Goal: Task Accomplishment & Management: Complete application form

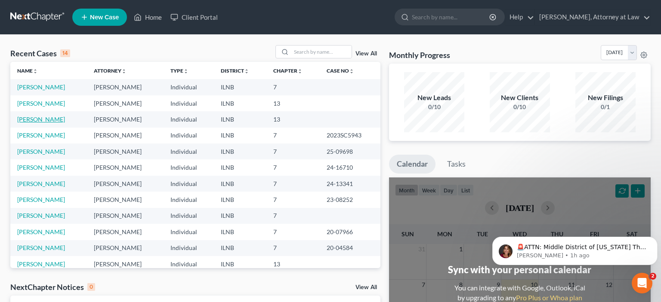
click at [39, 120] on link "[PERSON_NAME]" at bounding box center [41, 119] width 48 height 7
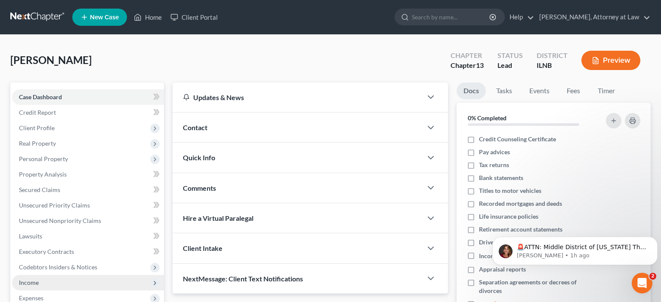
click at [39, 281] on span "Income" at bounding box center [88, 282] width 152 height 15
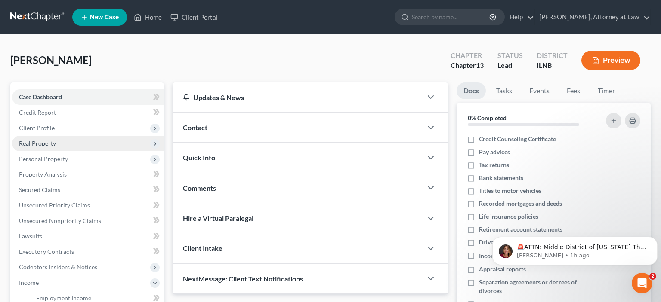
scroll to position [65, 0]
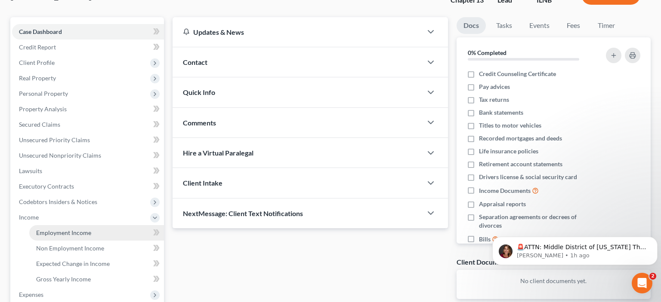
click at [77, 227] on link "Employment Income" at bounding box center [96, 232] width 135 height 15
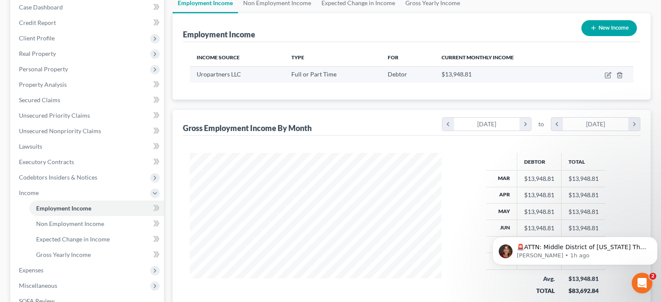
scroll to position [90, 0]
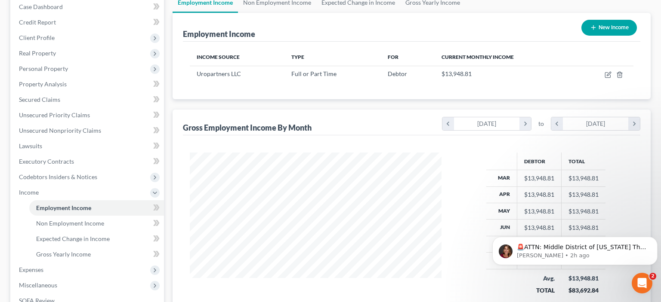
click at [595, 31] on button "New Income" at bounding box center [609, 28] width 56 height 16
select select "0"
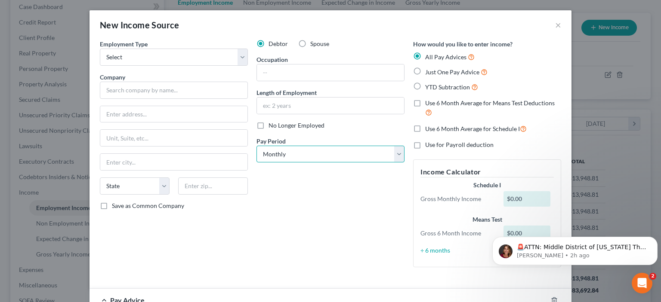
click at [256, 146] on select "Select Monthly Twice Monthly Every Other Week Weekly" at bounding box center [330, 154] width 148 height 17
click at [372, 151] on select "Select Monthly Twice Monthly Every Other Week Weekly" at bounding box center [330, 154] width 148 height 17
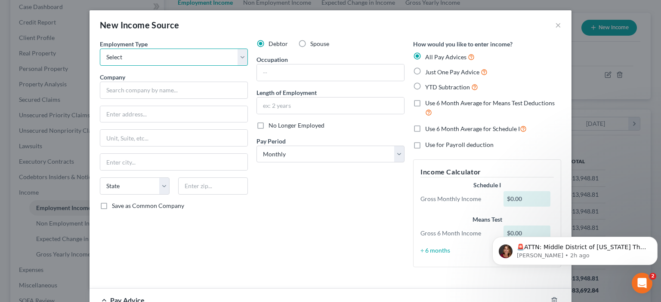
click at [100, 49] on select "Select Full or [DEMOGRAPHIC_DATA] Employment Self Employment" at bounding box center [174, 57] width 148 height 17
select select "0"
click option "Full or [DEMOGRAPHIC_DATA] Employment" at bounding box center [0, 0] width 0 height 0
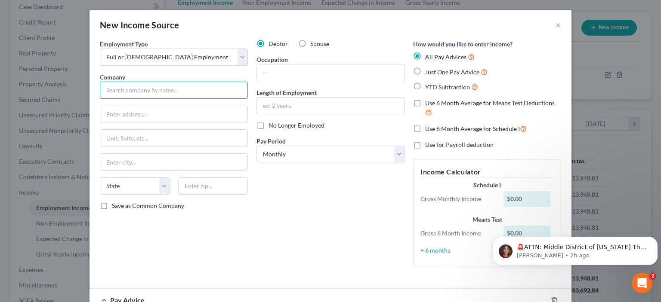
click at [106, 87] on input "text" at bounding box center [174, 90] width 148 height 17
click at [148, 89] on input "text" at bounding box center [174, 90] width 148 height 17
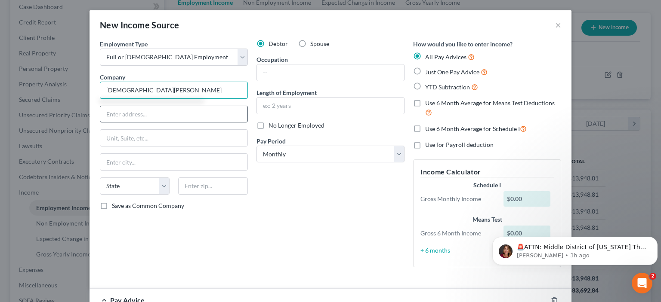
type input "[DEMOGRAPHIC_DATA][PERSON_NAME]"
click at [156, 118] on input "text" at bounding box center [173, 114] width 147 height 16
type input "[STREET_ADDRESS]"
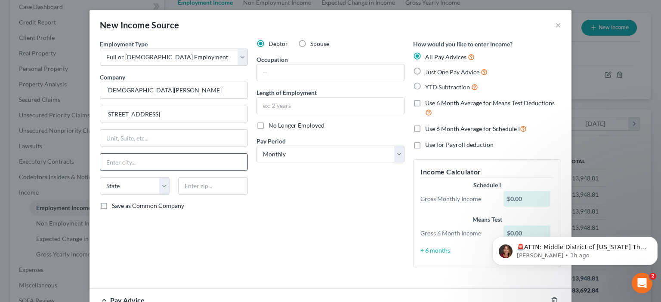
click at [143, 158] on input "text" at bounding box center [173, 162] width 147 height 16
type input "[GEOGRAPHIC_DATA]"
click at [100, 178] on select "State [US_STATE] AK AR AZ CA CO CT DE DC [GEOGRAPHIC_DATA] [GEOGRAPHIC_DATA] GU…" at bounding box center [135, 186] width 70 height 17
select select "14"
click option "IL" at bounding box center [0, 0] width 0 height 0
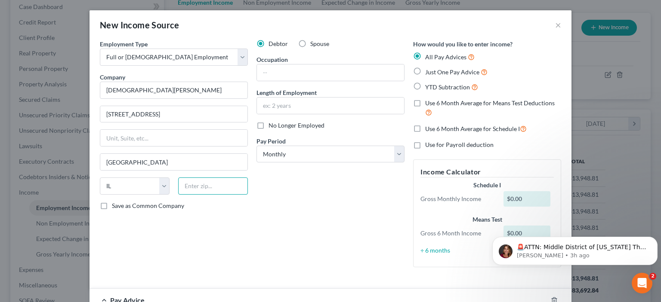
click at [226, 185] on input "text" at bounding box center [213, 186] width 70 height 17
type input "6056o0"
click at [112, 206] on label "Save as Common Company" at bounding box center [148, 206] width 72 height 9
click at [115, 206] on input "Save as Common Company" at bounding box center [118, 205] width 6 height 6
checkbox input "true"
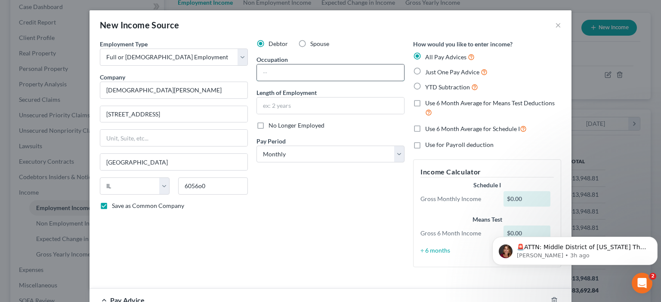
click at [300, 78] on input "text" at bounding box center [330, 73] width 147 height 16
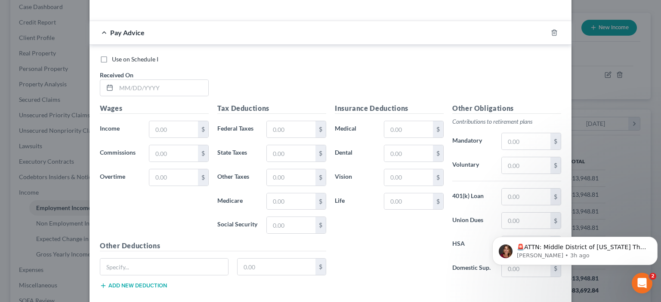
scroll to position [269, 0]
click at [170, 129] on input "text" at bounding box center [173, 128] width 49 height 16
type input "200"
click at [290, 75] on div "Use on Schedule I Received On *" at bounding box center [331, 78] width 470 height 49
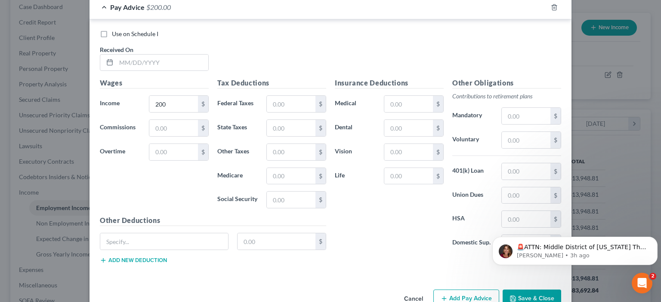
scroll to position [314, 0]
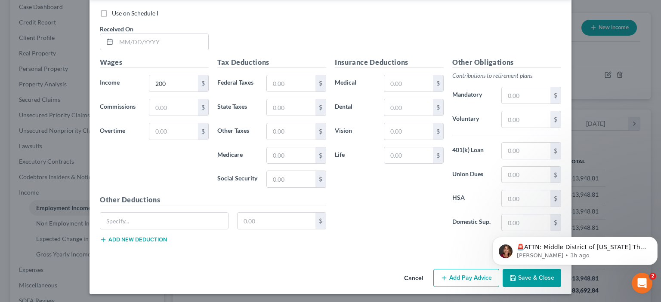
click at [504, 222] on html "🚨ATTN: Middle District of [US_STATE] The court has added a new Credit Counselin…" at bounding box center [575, 220] width 172 height 3
click at [518, 222] on html "🚨ATTN: Middle District of [US_STATE] The court has added a new Credit Counselin…" at bounding box center [575, 220] width 172 height 3
click at [533, 283] on button "Save & Close" at bounding box center [532, 278] width 59 height 18
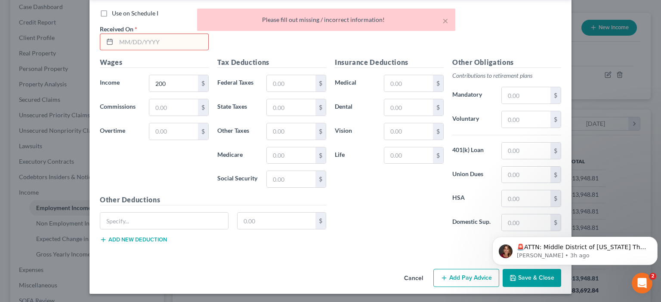
click at [533, 283] on button "Save & Close" at bounding box center [532, 278] width 59 height 18
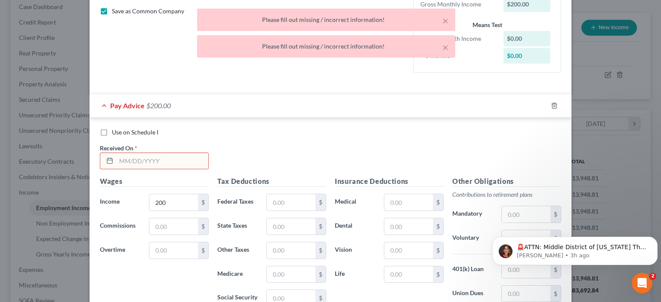
scroll to position [194, 0]
click at [163, 166] on input "text" at bounding box center [162, 162] width 92 height 16
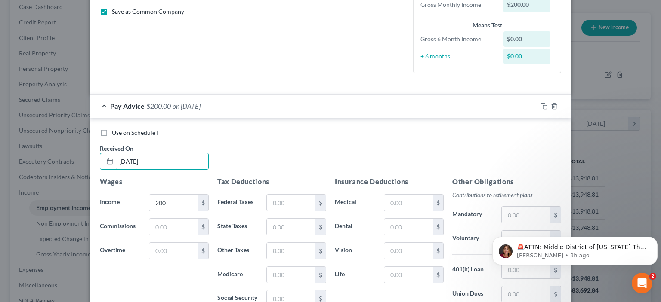
type input "[DATE]"
click at [261, 152] on div "Use on Schedule I Received On * [DATE]" at bounding box center [331, 153] width 470 height 49
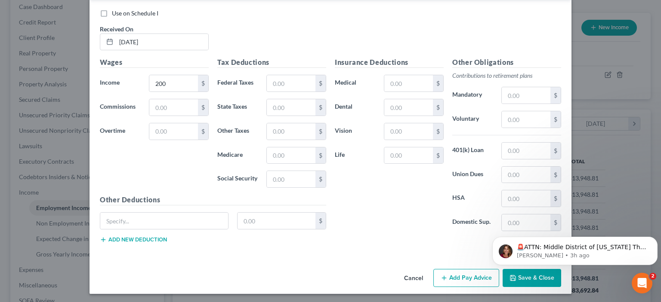
click at [515, 222] on html "🚨ATTN: Middle District of [US_STATE] The court has added a new Credit Counselin…" at bounding box center [575, 220] width 172 height 3
click at [518, 222] on html "🚨ATTN: Middle District of [US_STATE] The court has added a new Credit Counselin…" at bounding box center [575, 220] width 172 height 3
click at [532, 284] on button "Save & Close" at bounding box center [532, 278] width 59 height 18
